Goal: Obtain resource: Download file/media

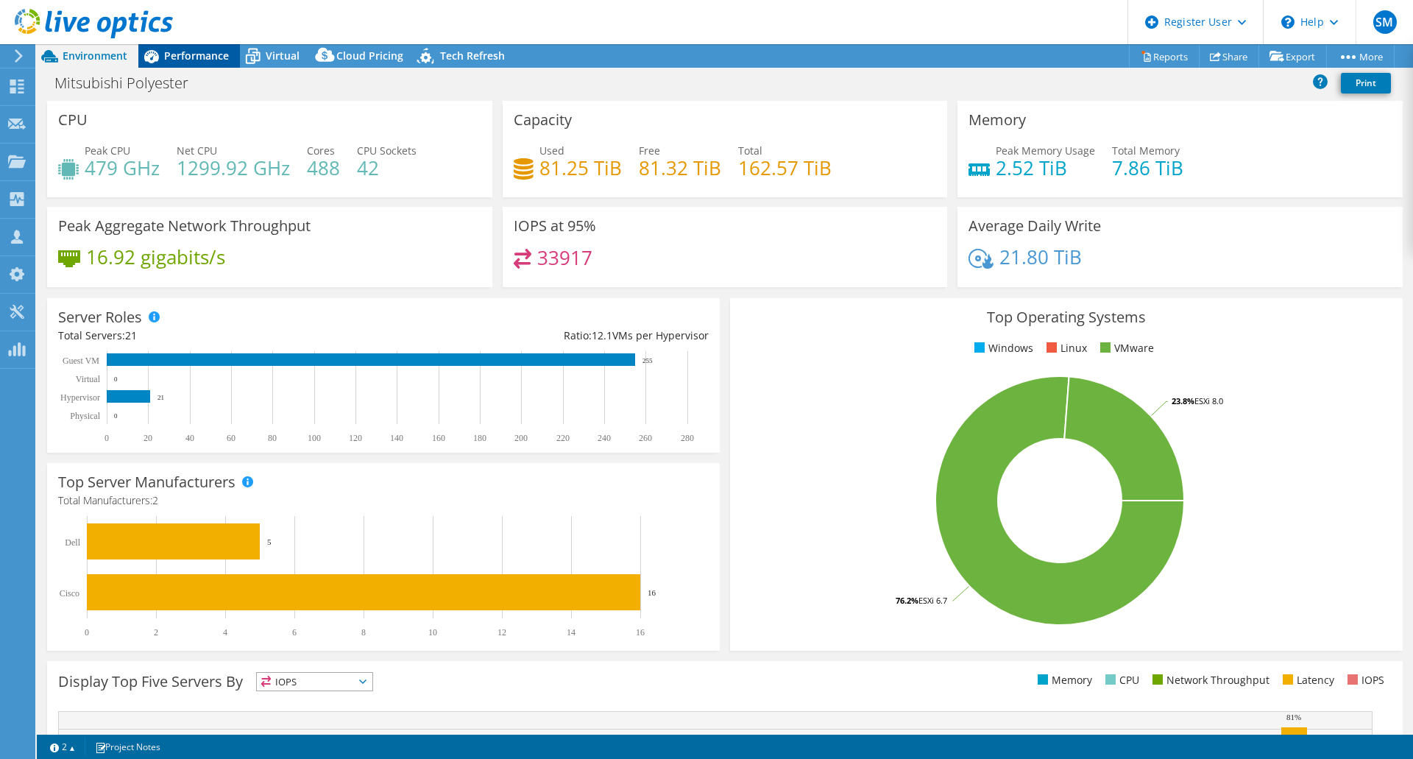
click at [171, 60] on span "Performance" at bounding box center [196, 56] width 65 height 14
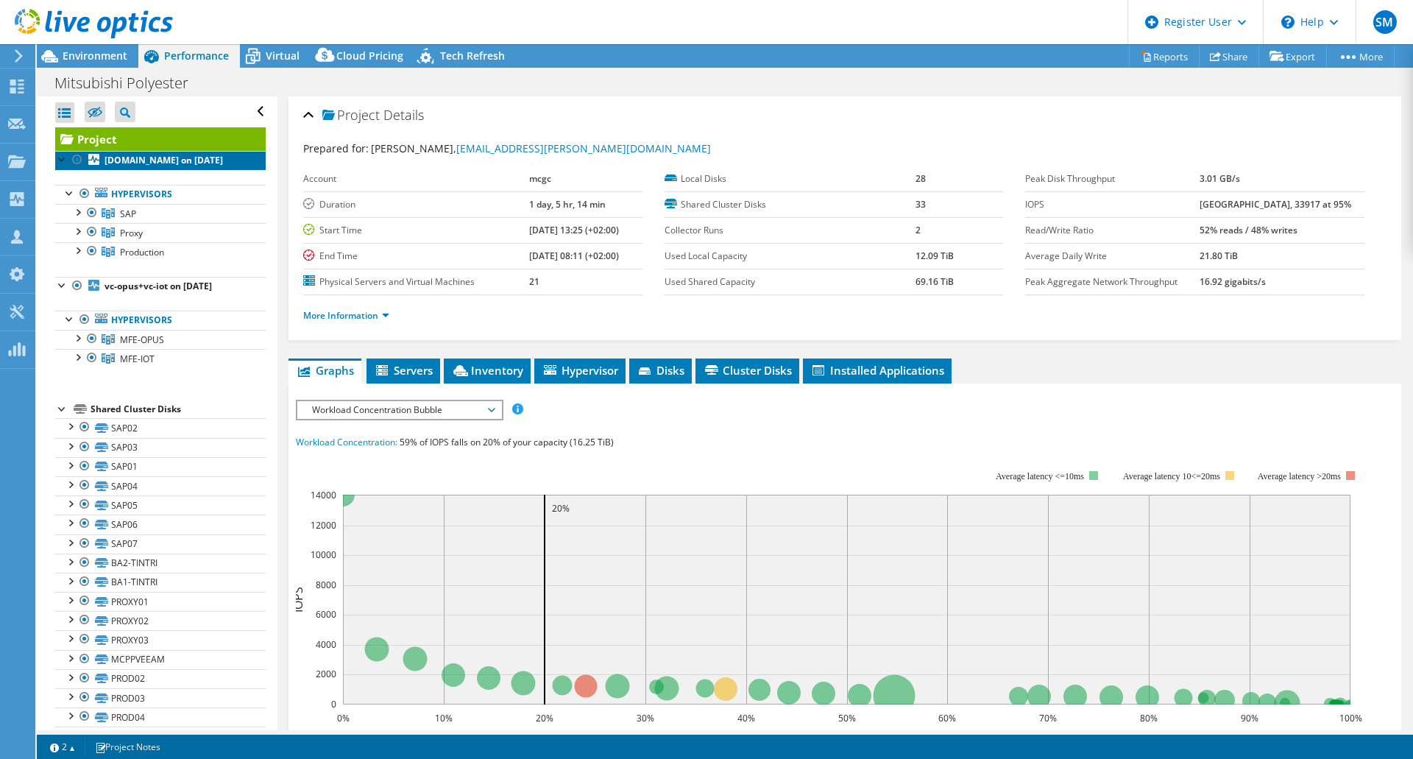
click at [145, 160] on b "[DOMAIN_NAME] on [DATE]" at bounding box center [164, 160] width 119 height 13
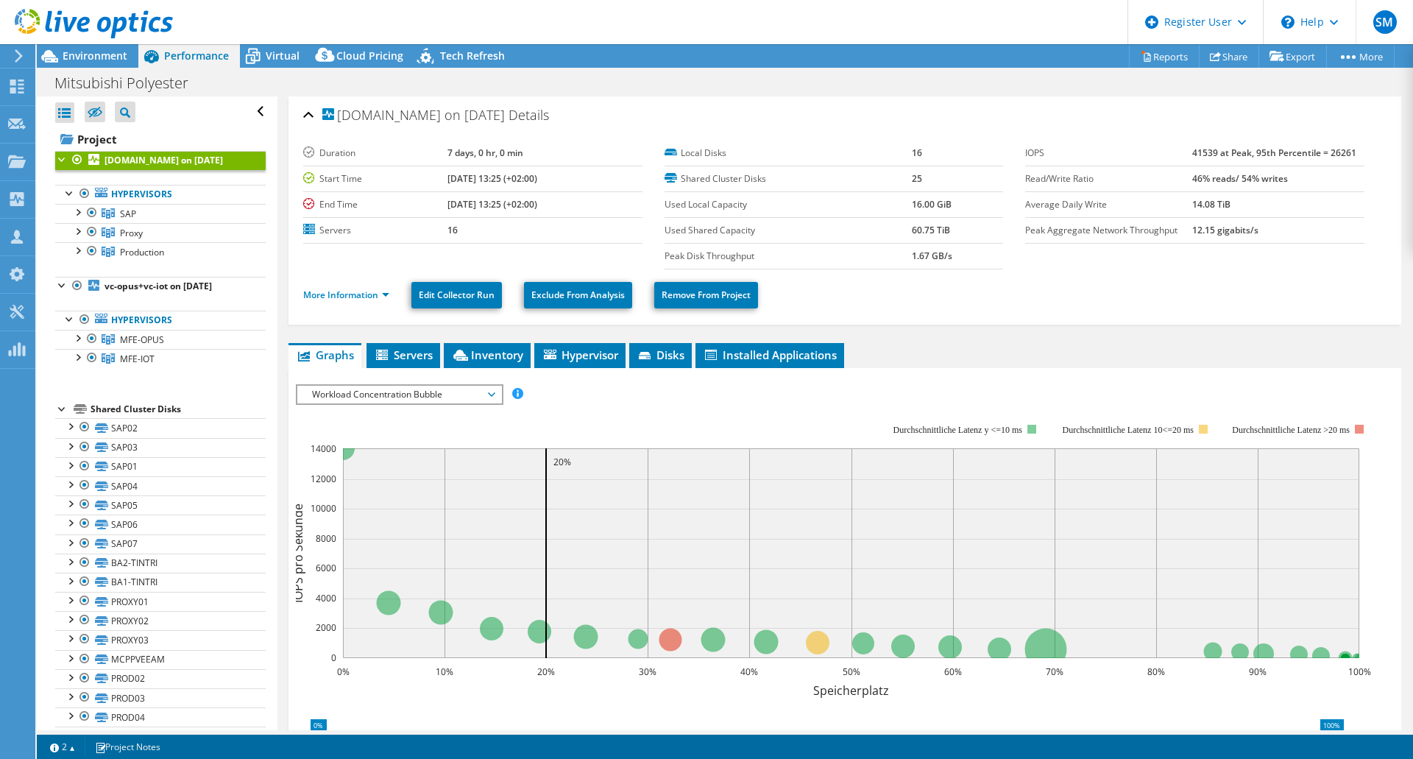
drag, startPoint x: 356, startPoint y: 116, endPoint x: 418, endPoint y: 119, distance: 61.9
click at [418, 119] on span "[DOMAIN_NAME] on [DATE]" at bounding box center [413, 115] width 183 height 15
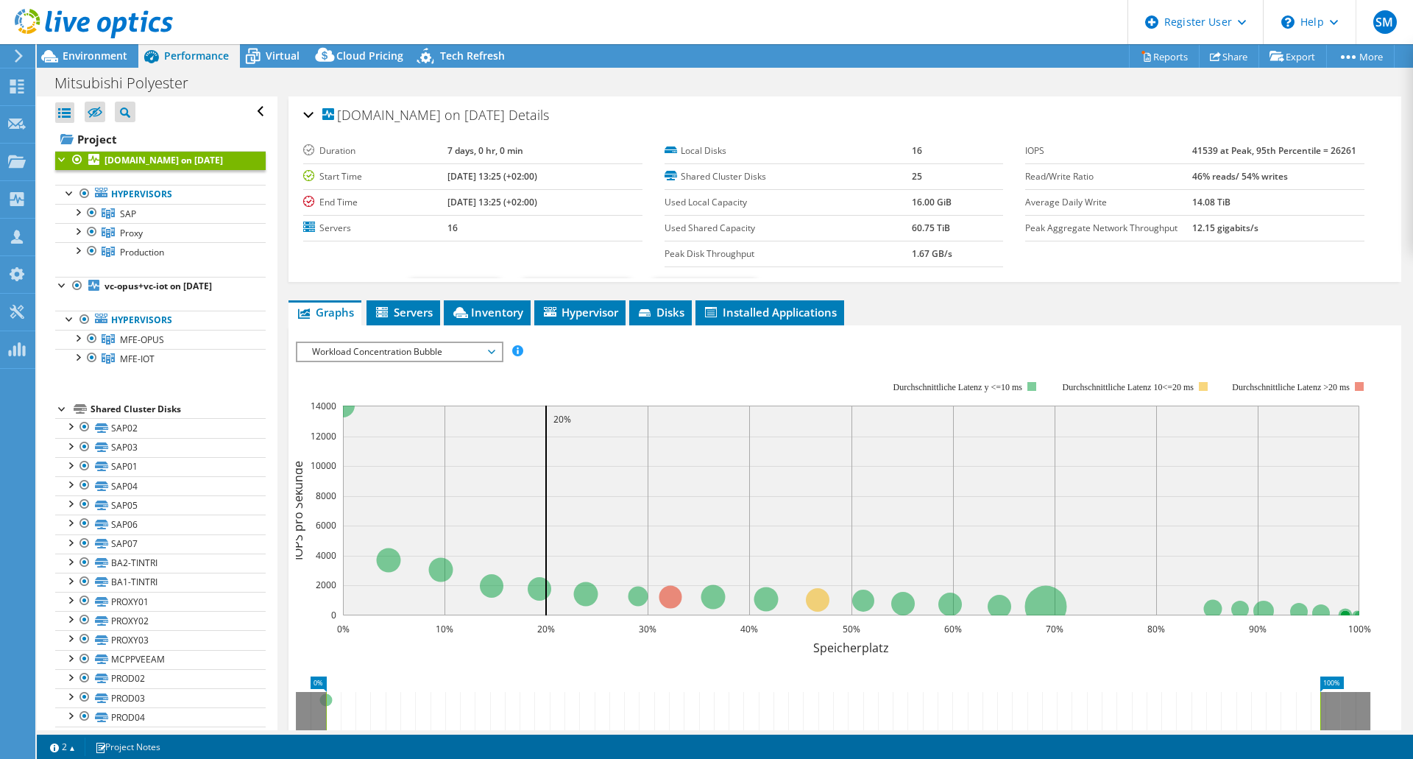
click at [417, 122] on span "[DOMAIN_NAME] on [DATE]" at bounding box center [413, 115] width 183 height 15
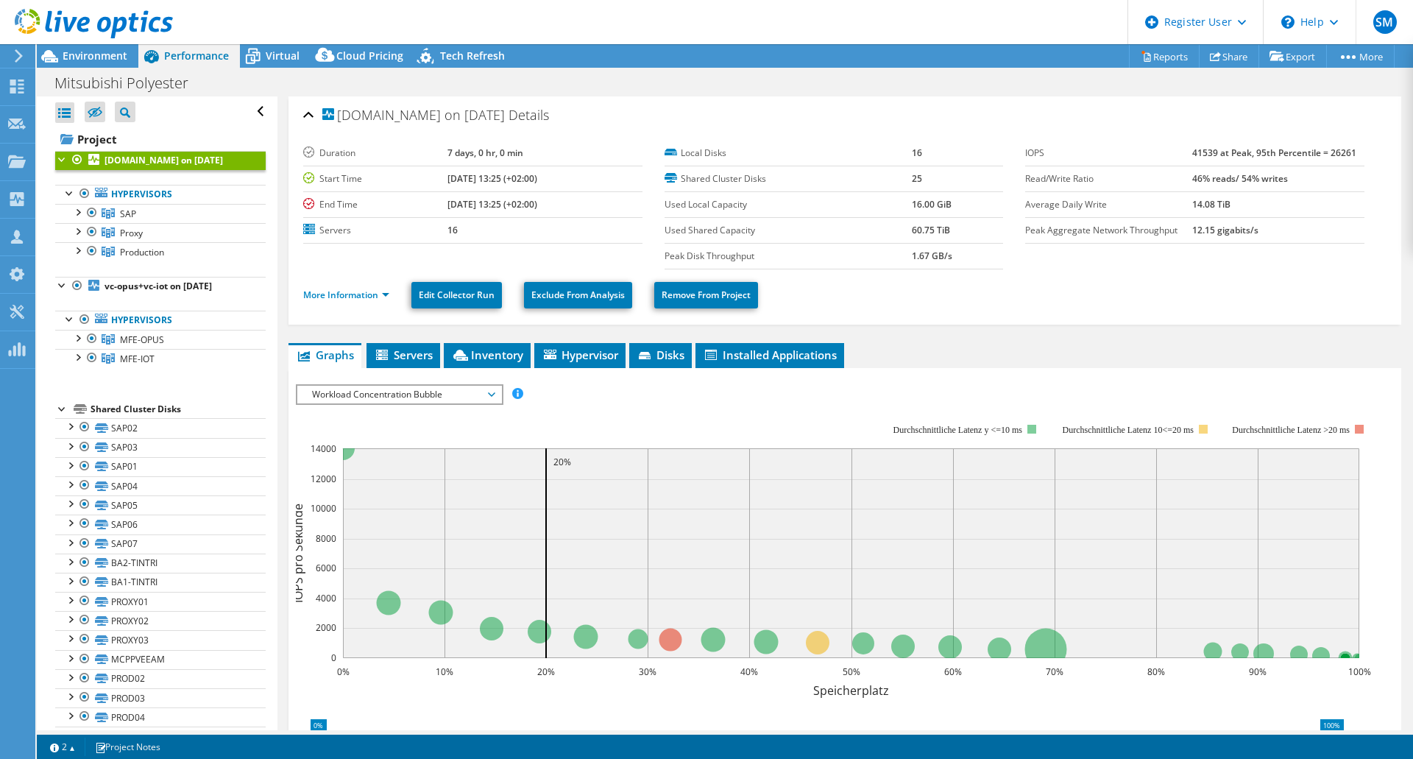
drag, startPoint x: 425, startPoint y: 121, endPoint x: 330, endPoint y: 121, distance: 94.2
click at [330, 121] on span "[DOMAIN_NAME] on [DATE]" at bounding box center [413, 115] width 183 height 15
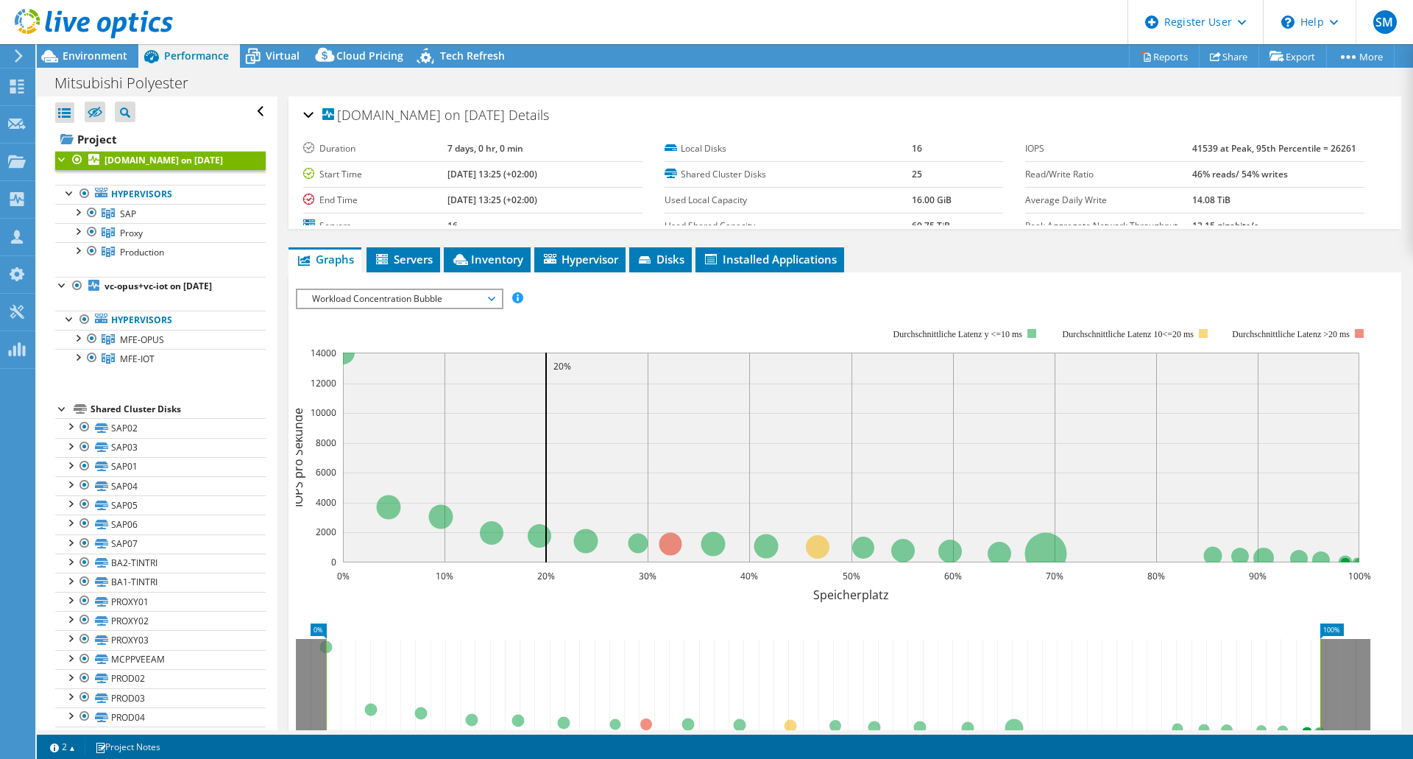
copy span "vc.mfe-itce.net"
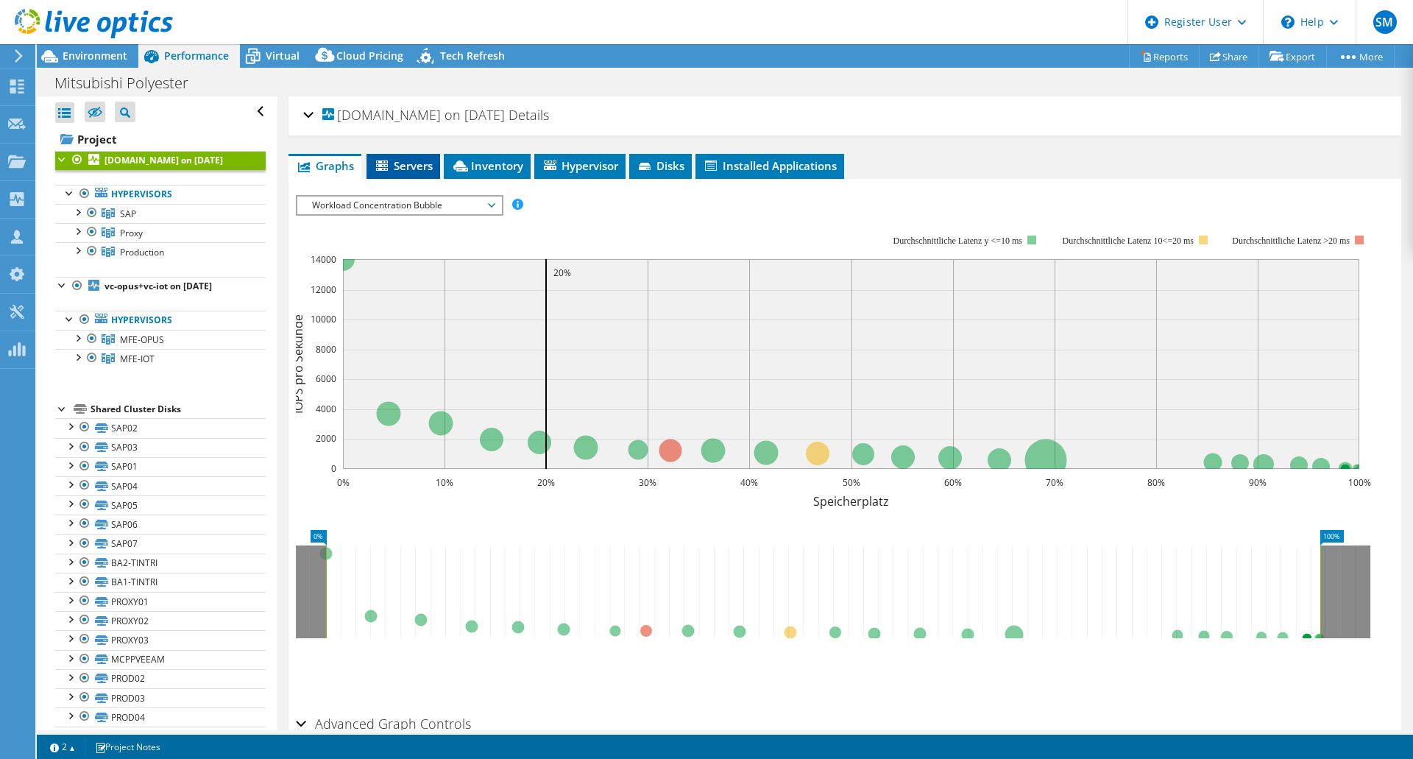
click at [402, 166] on span "Servers" at bounding box center [403, 165] width 59 height 15
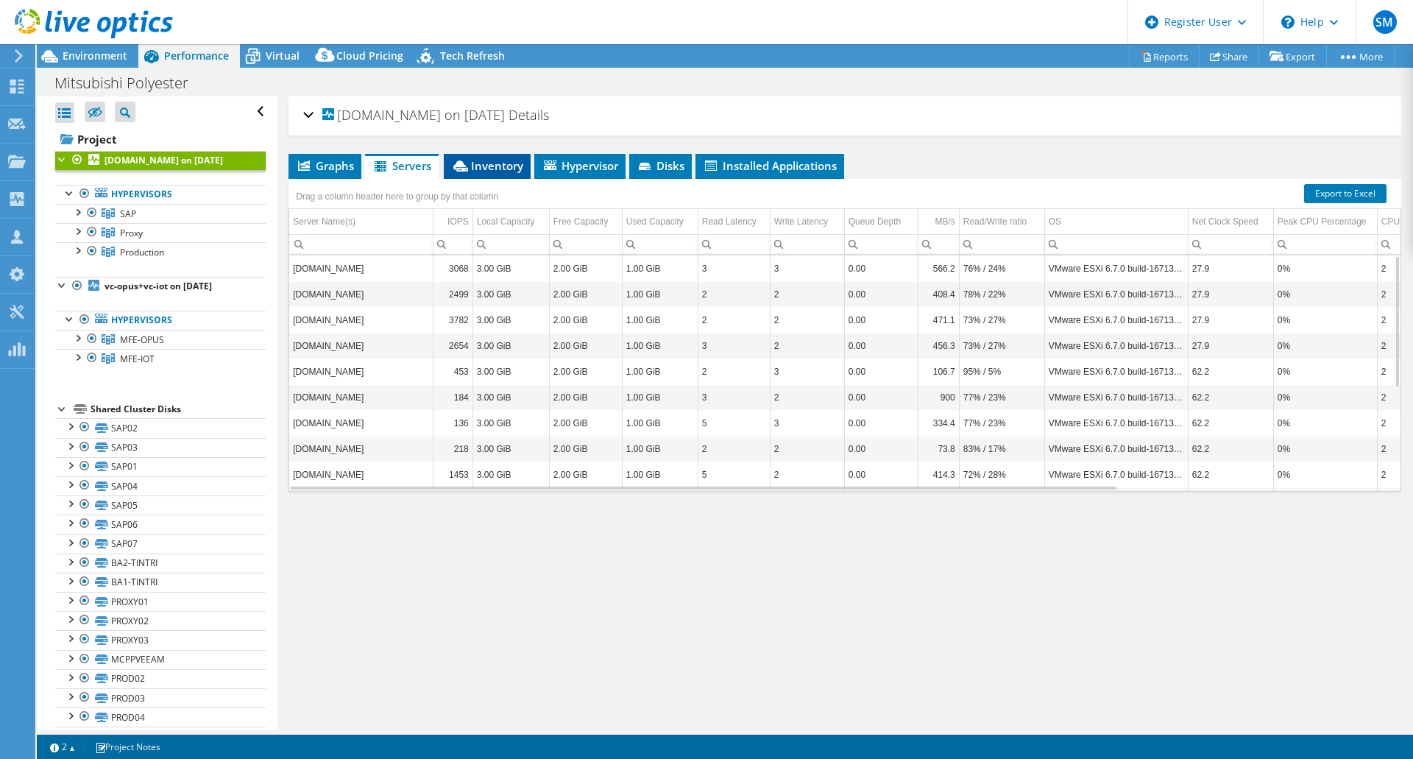
click at [492, 169] on span "Inventory" at bounding box center [487, 165] width 72 height 15
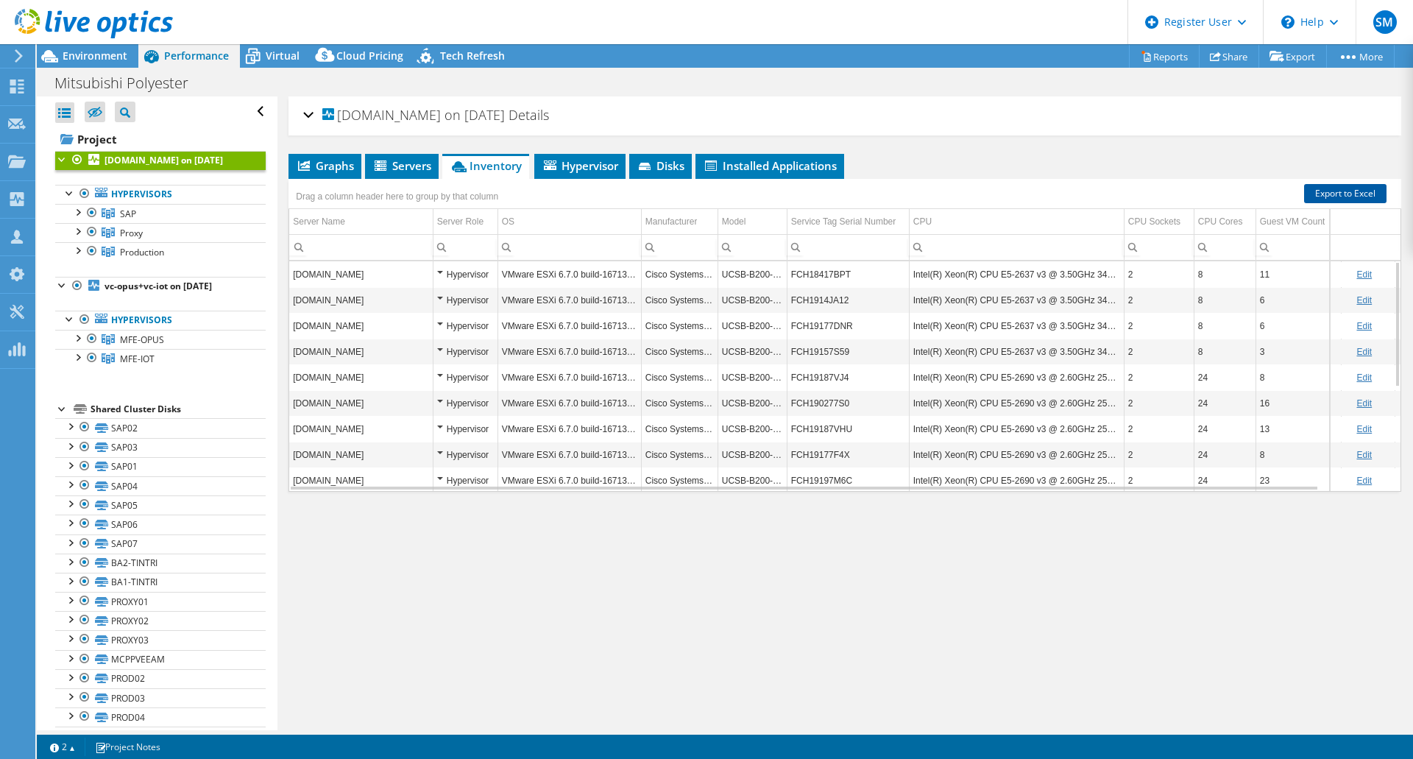
click at [1364, 194] on link "Export to Excel" at bounding box center [1345, 193] width 82 height 19
click at [180, 286] on b "vc-opus+vc-iot on [DATE]" at bounding box center [158, 286] width 107 height 13
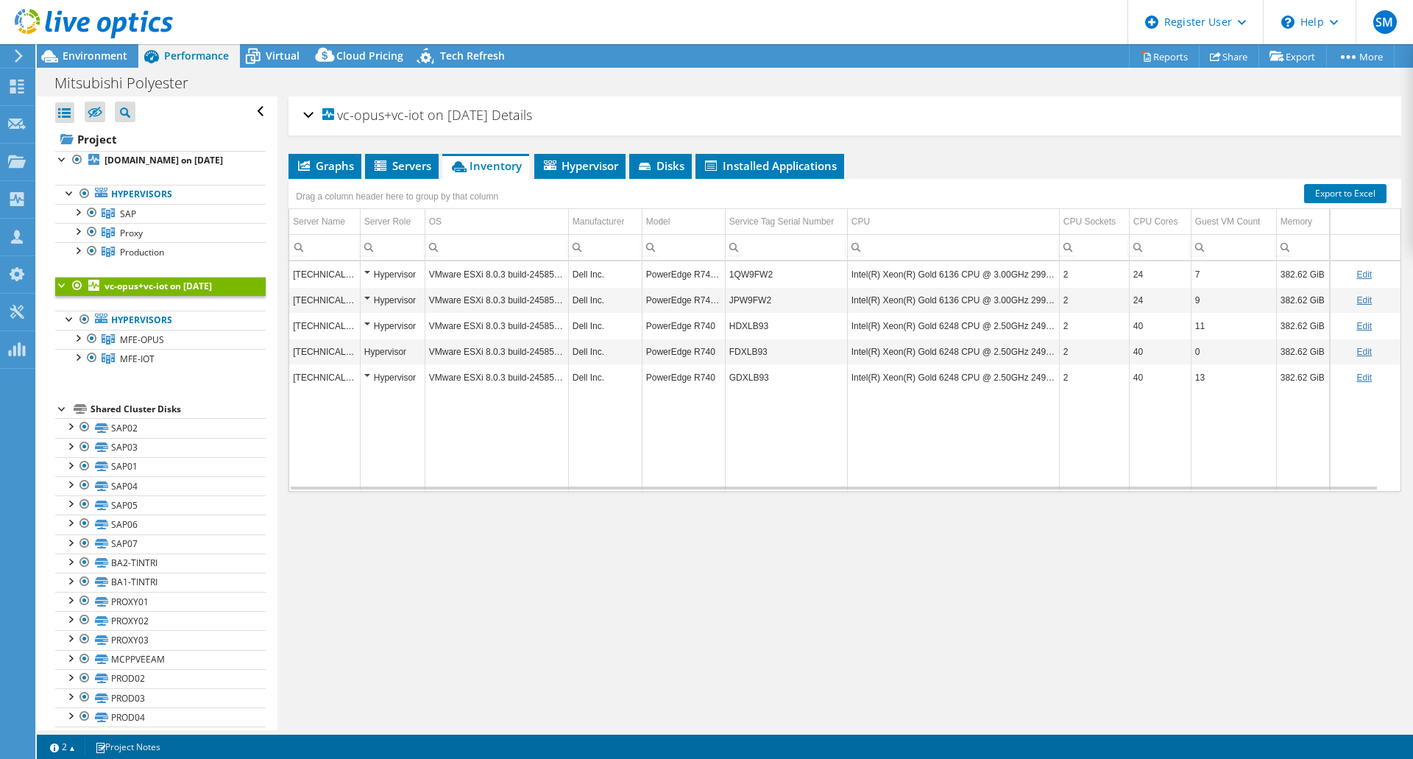
drag, startPoint x: 423, startPoint y: 119, endPoint x: 336, endPoint y: 122, distance: 86.9
click at [336, 122] on span "vc-opus+vc-iot on [DATE]" at bounding box center [405, 115] width 166 height 15
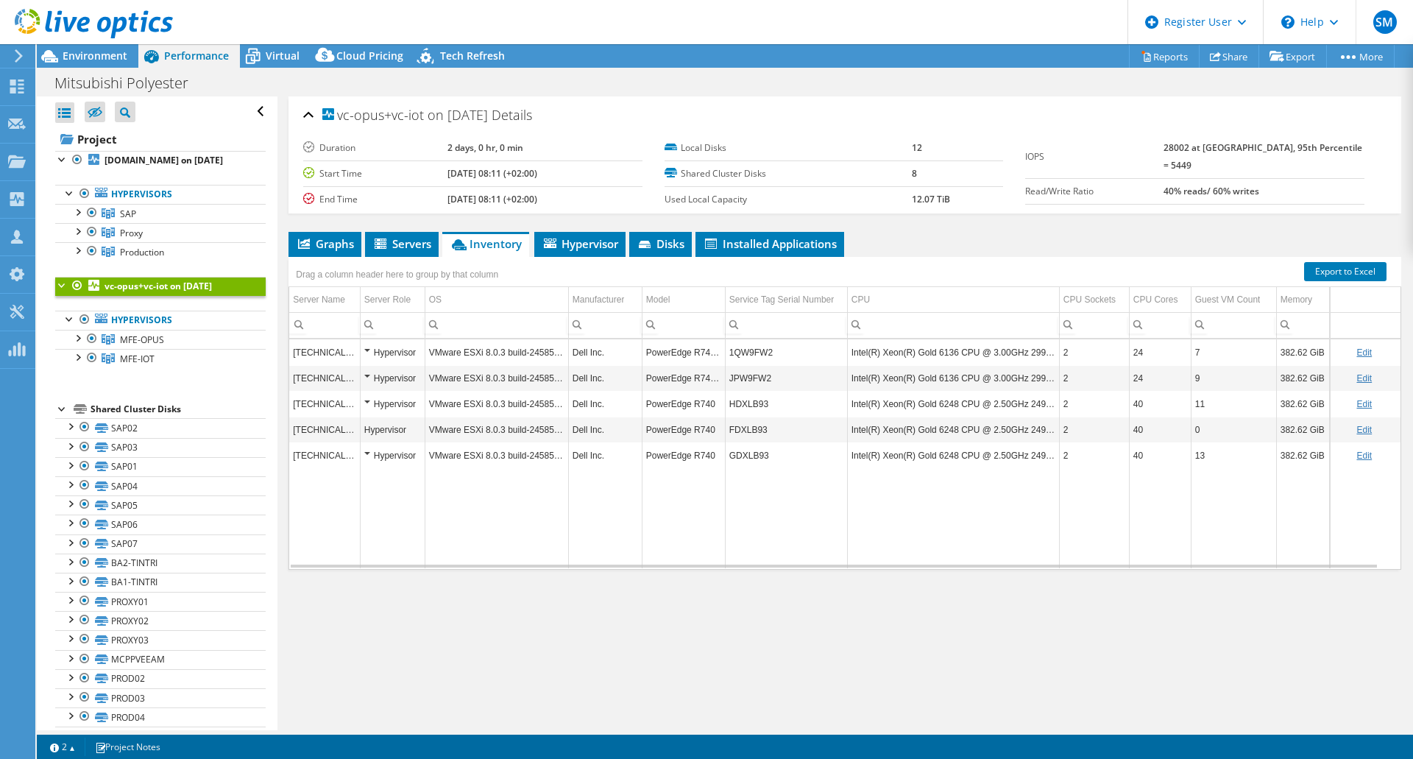
copy span "vc-opus+vc-iot"
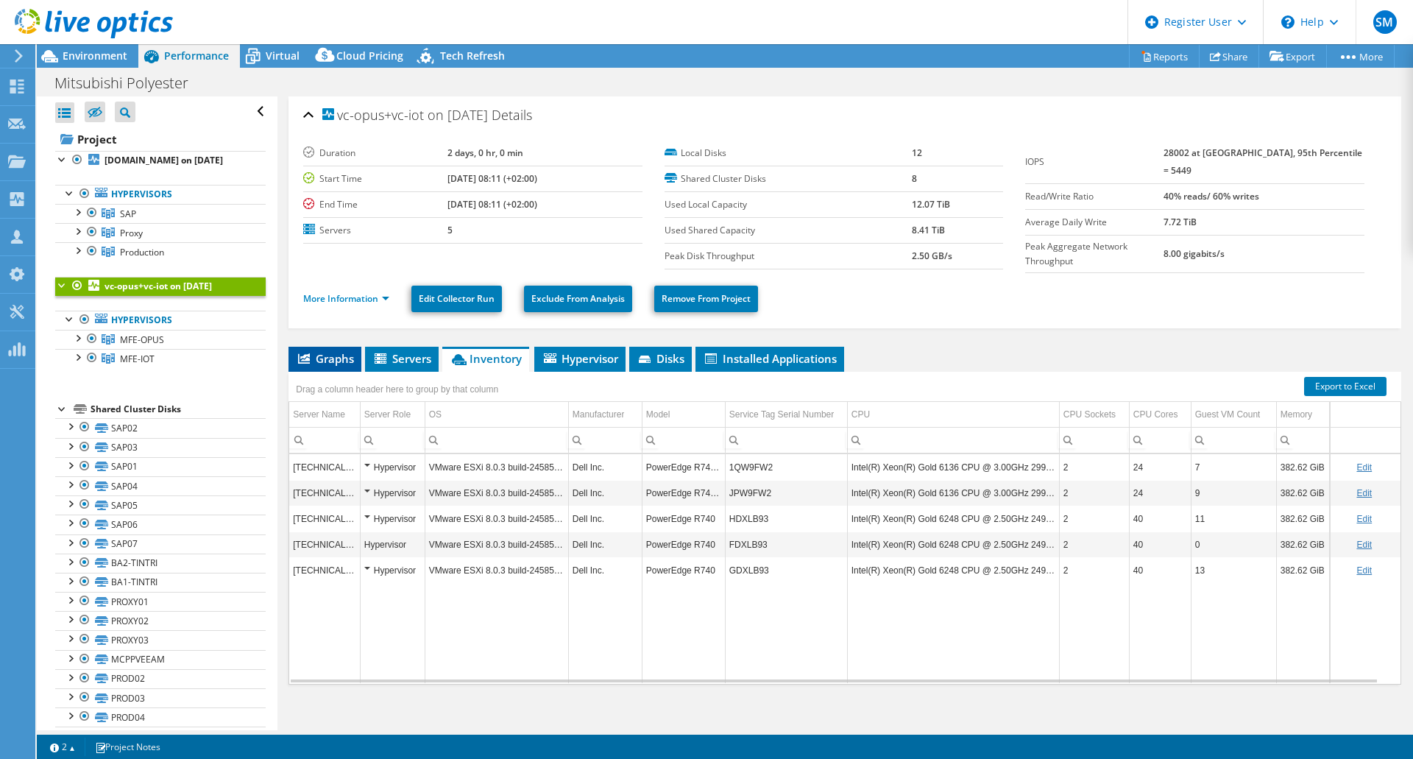
click at [314, 352] on span "Graphs" at bounding box center [325, 358] width 58 height 15
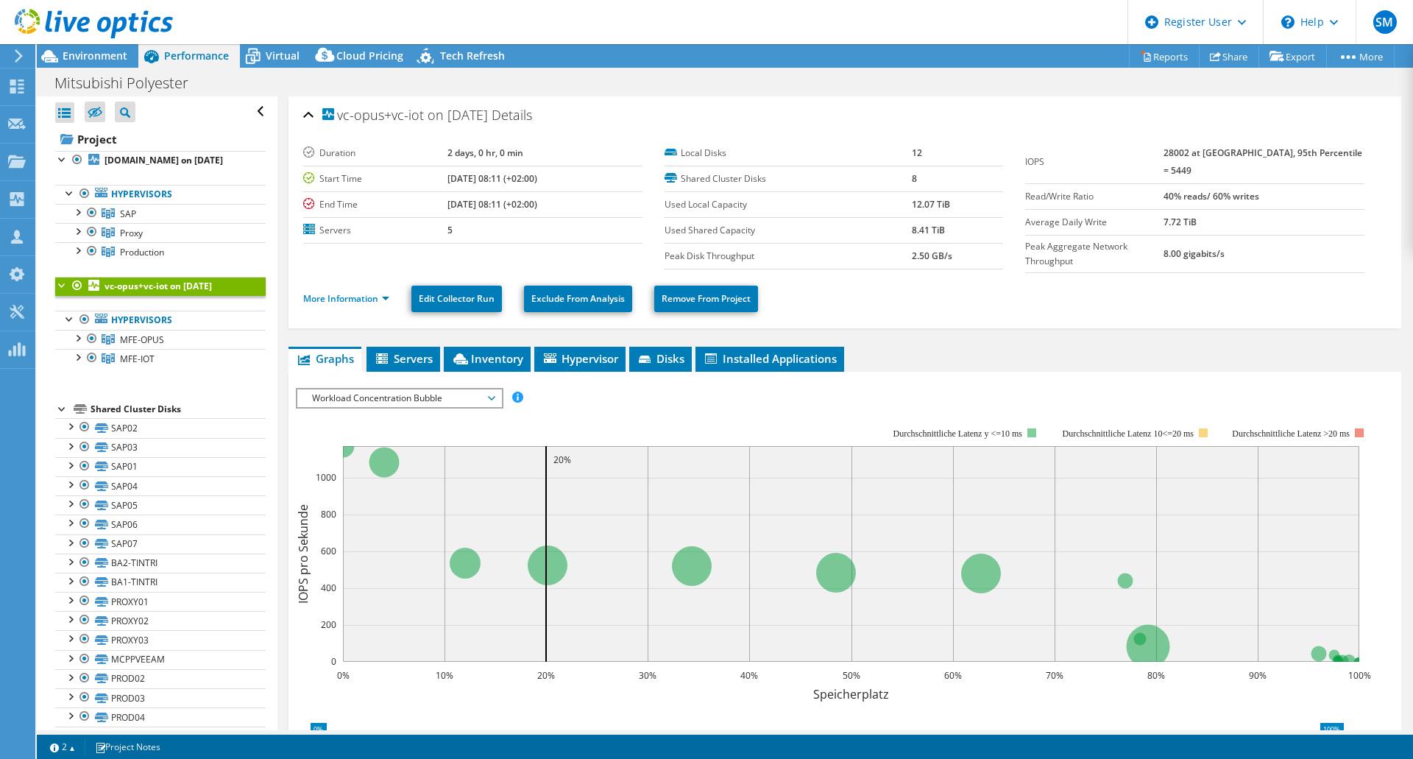
click at [64, 41] on link at bounding box center [94, 35] width 158 height 13
click at [71, 49] on div at bounding box center [86, 24] width 173 height 49
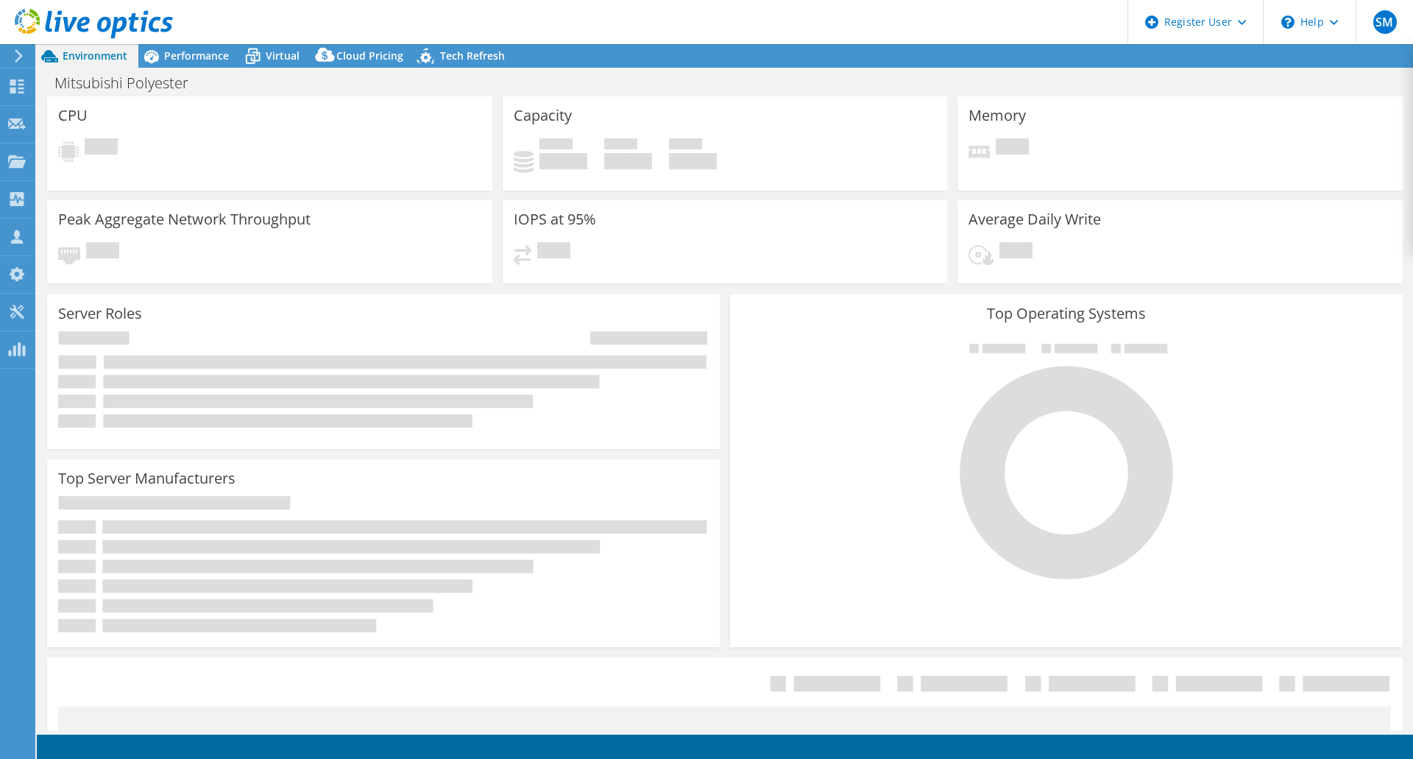
select select "USD"
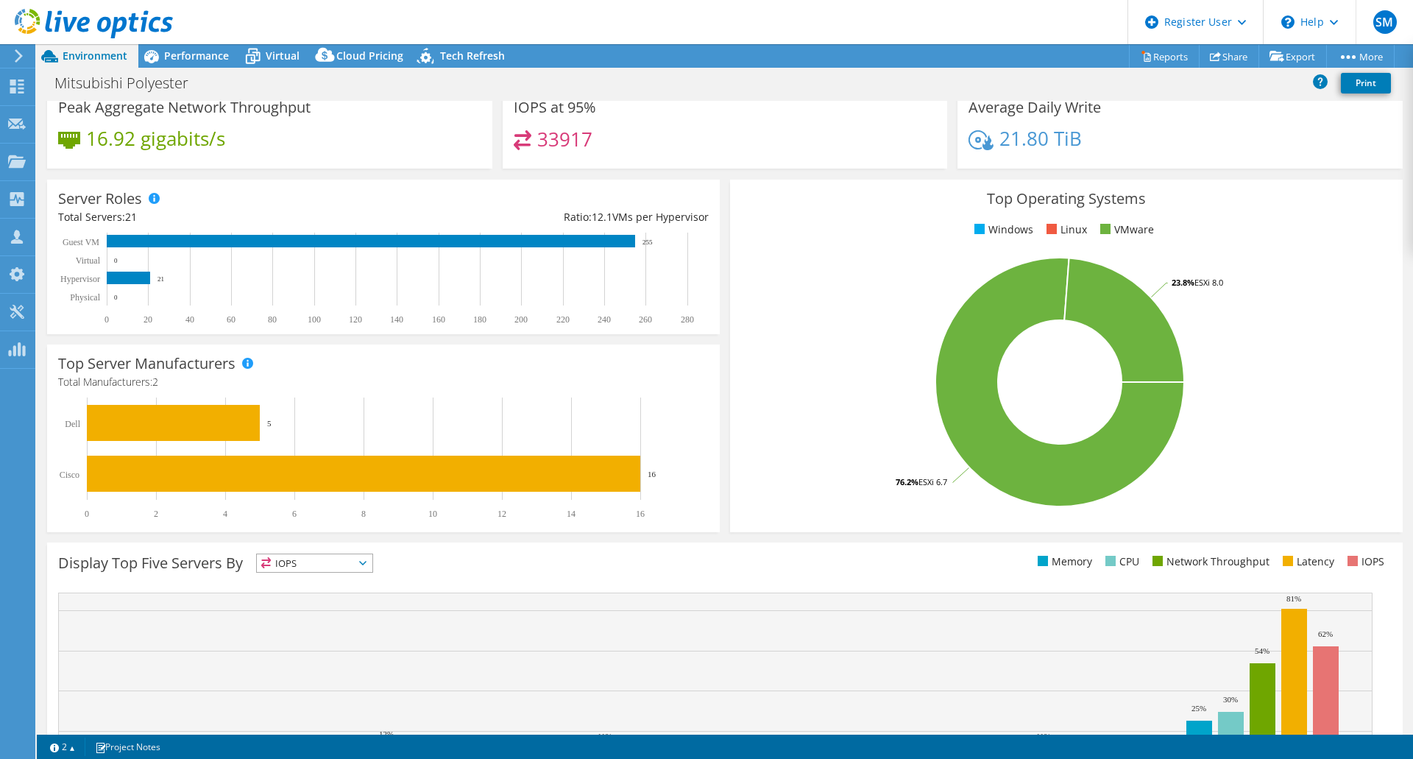
scroll to position [224, 0]
